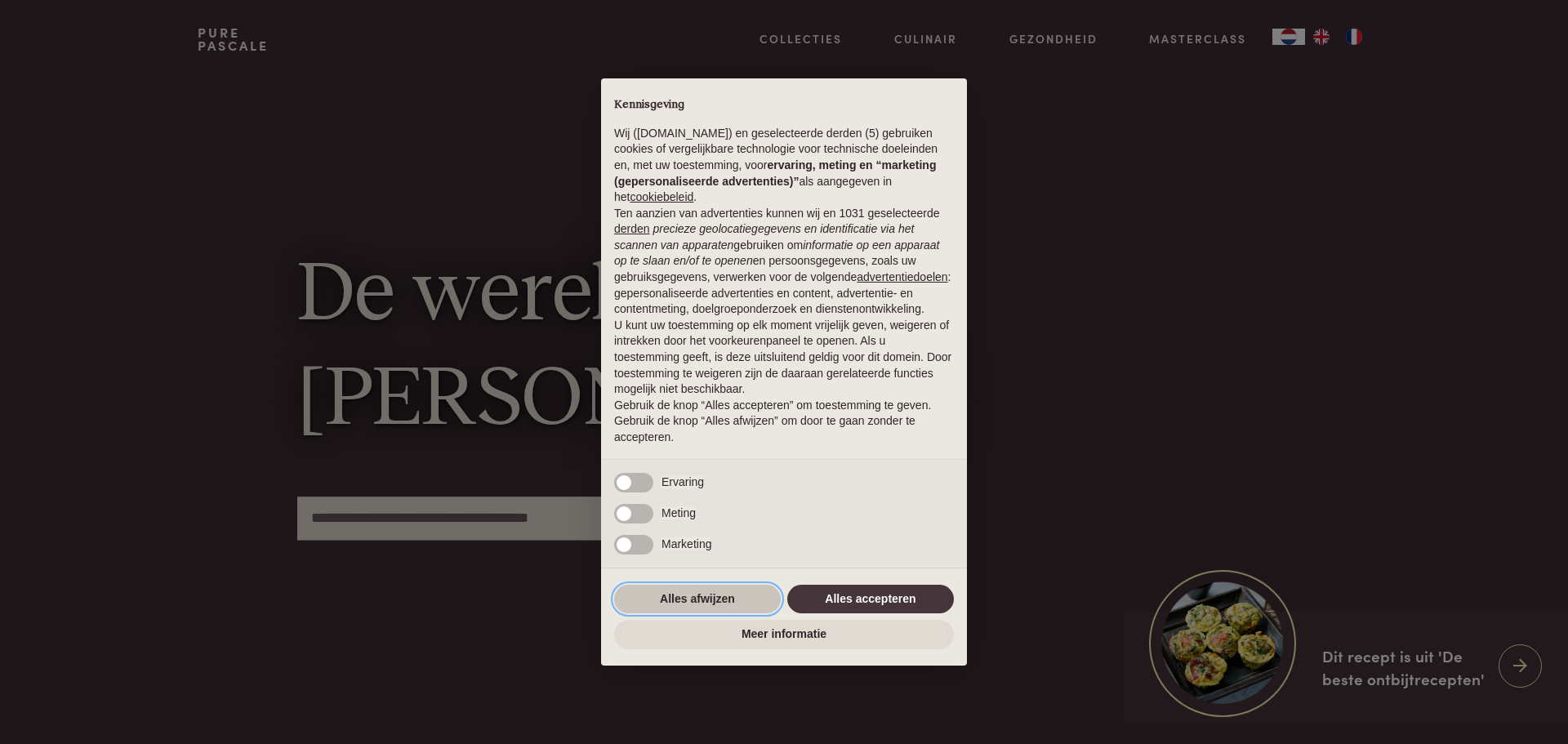
click at [677, 591] on button "Alles afwijzen" at bounding box center [697, 599] width 166 height 29
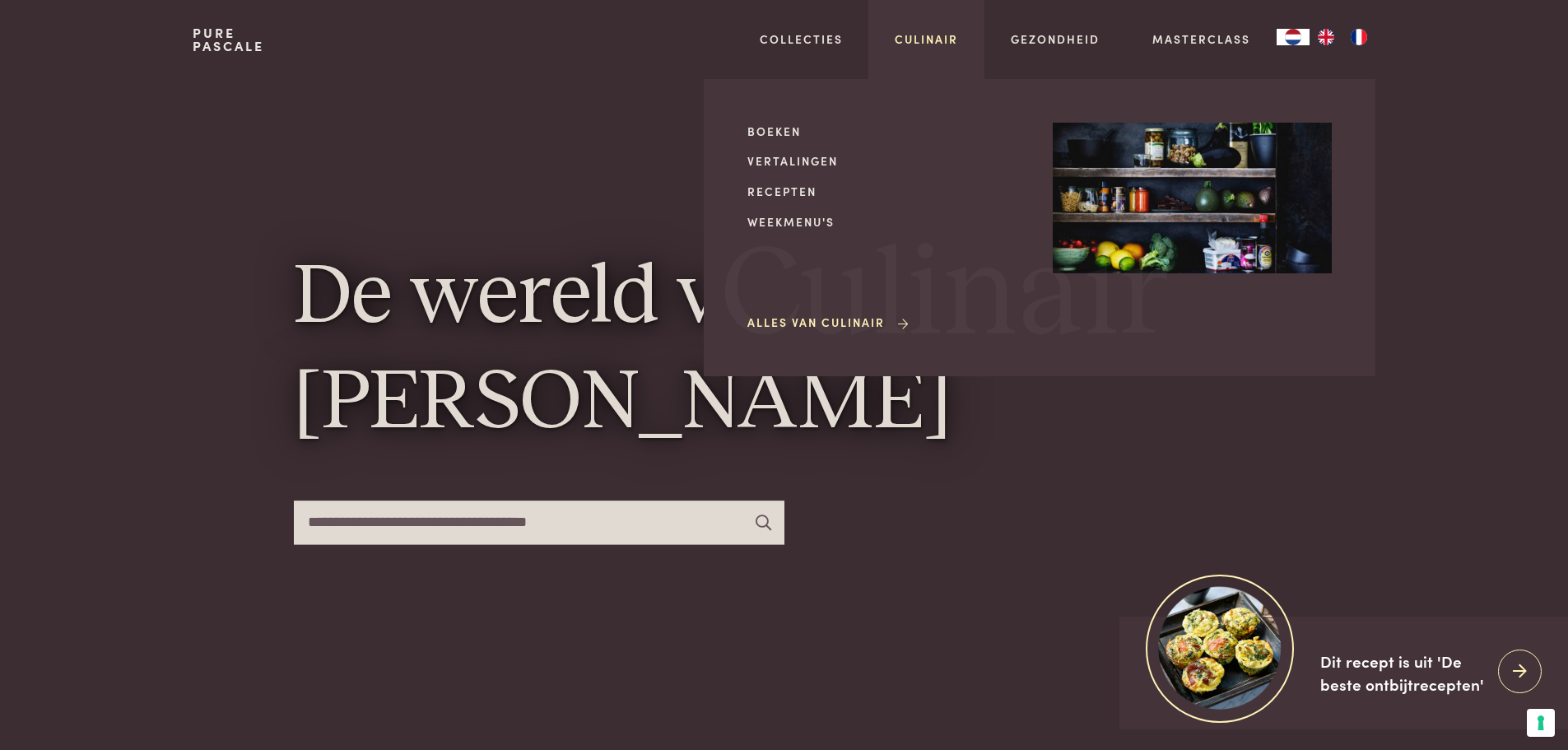
click at [940, 43] on link "Culinair" at bounding box center [927, 39] width 64 height 18
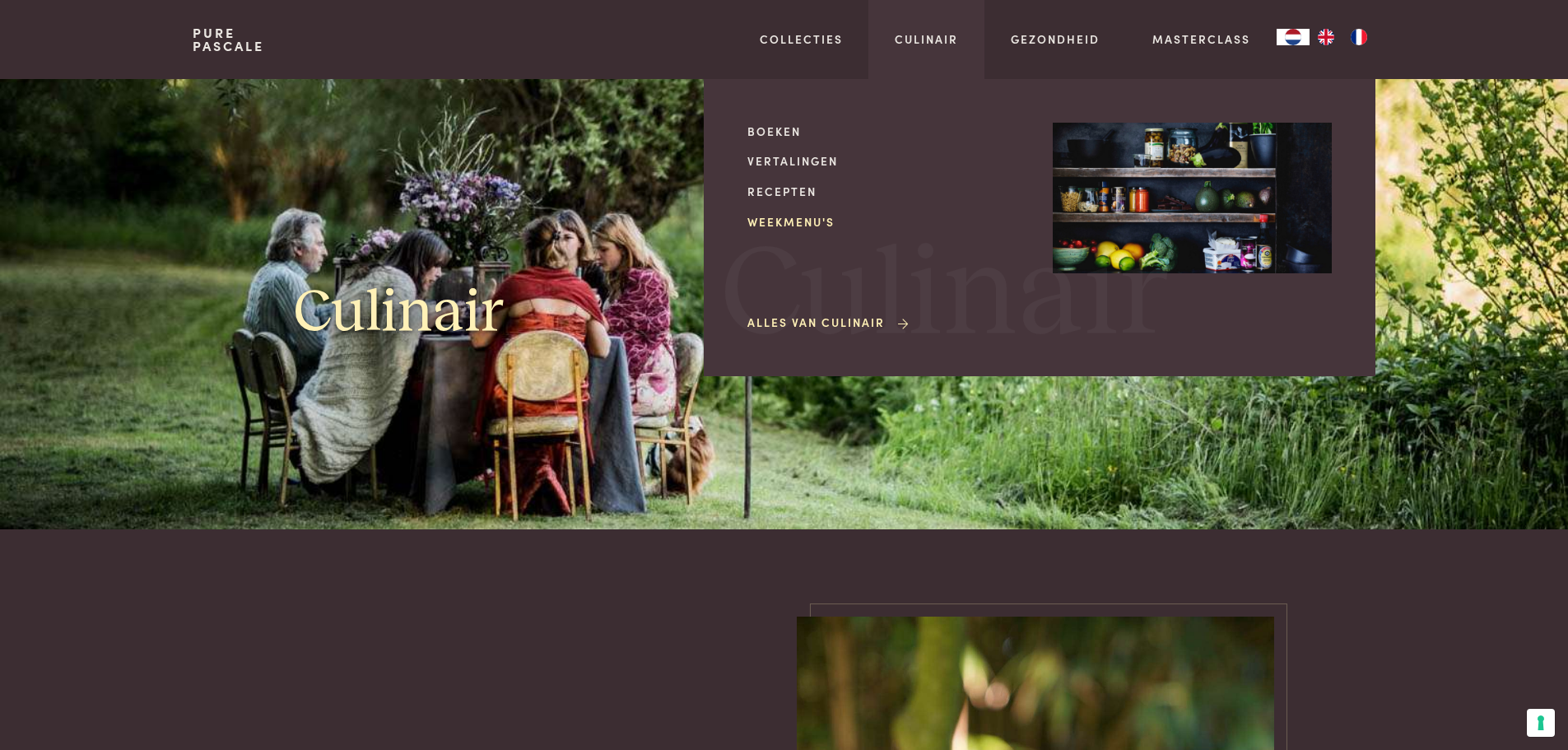
click at [816, 216] on link "Weekmenu's" at bounding box center [887, 221] width 279 height 18
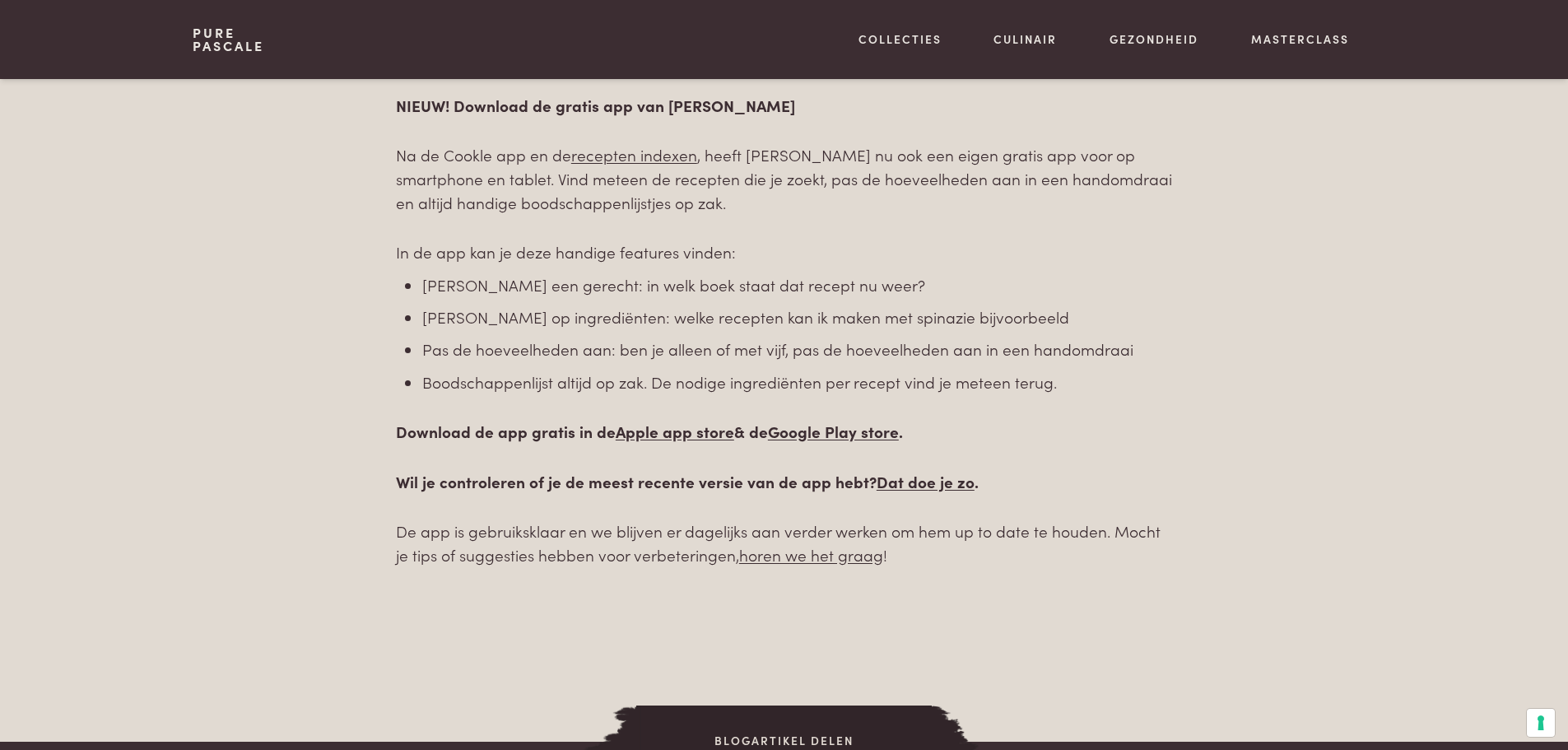
scroll to position [987, 0]
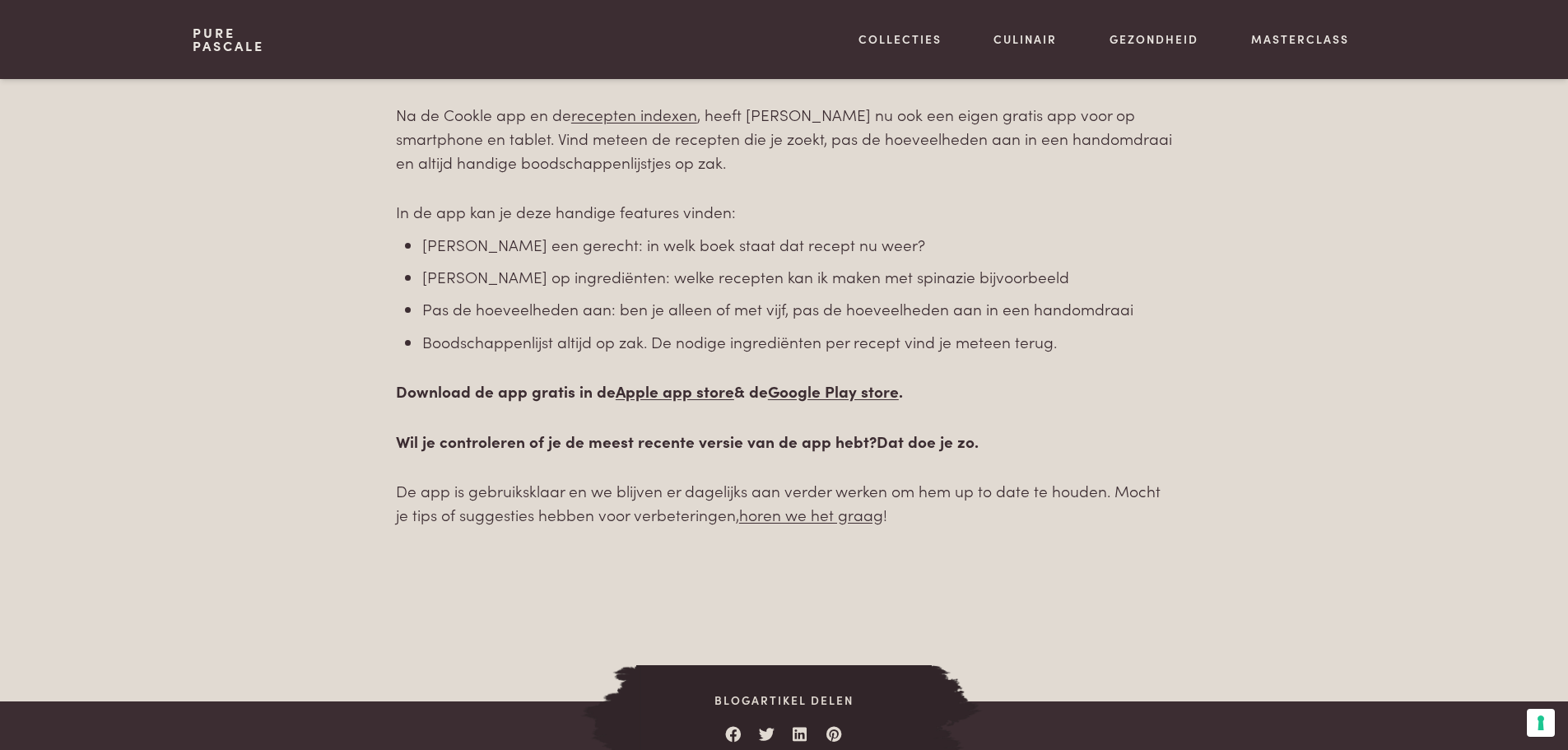
click at [910, 441] on link "Dat doe je zo" at bounding box center [925, 440] width 98 height 22
